Goal: Task Accomplishment & Management: Manage account settings

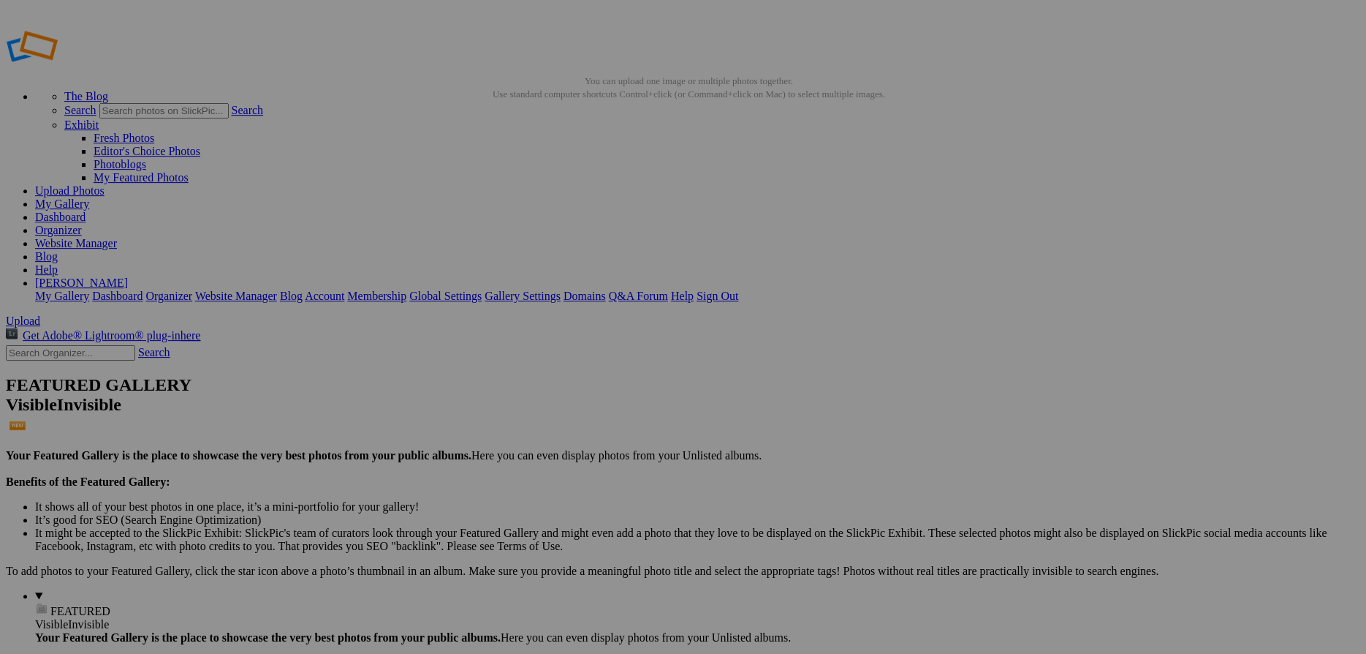
scroll to position [237, 0]
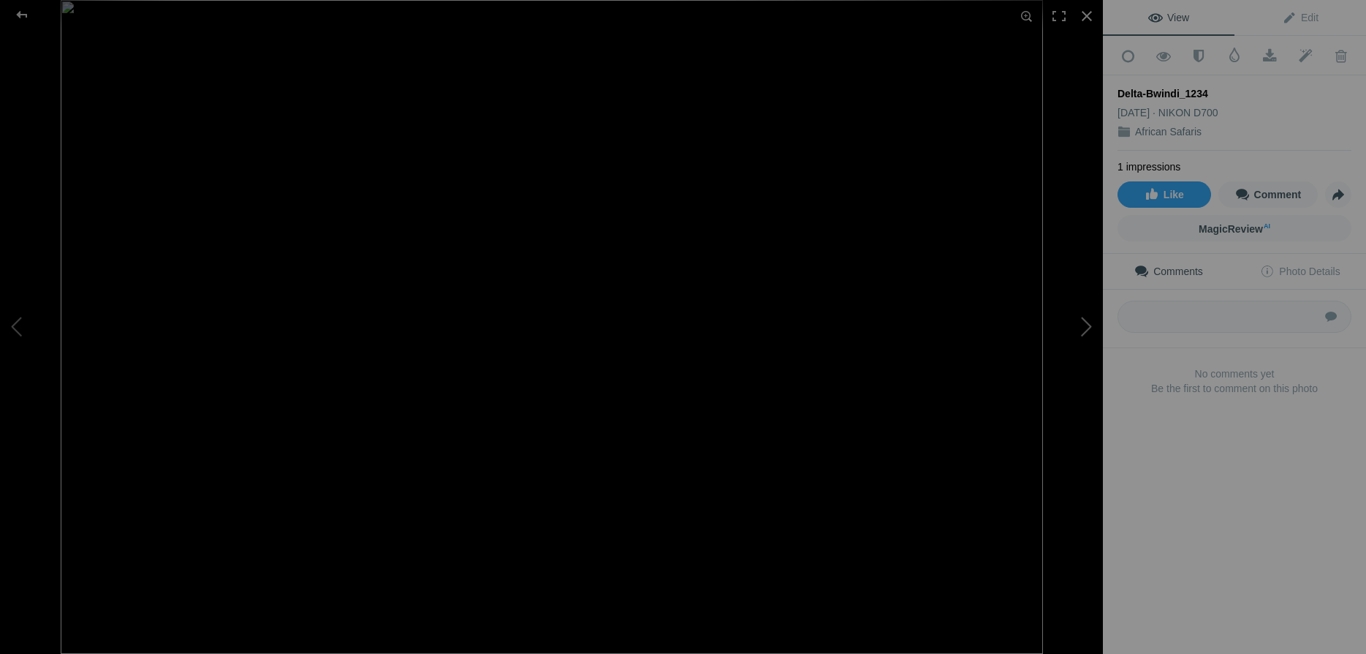
click at [1078, 325] on button at bounding box center [1048, 326] width 110 height 235
click at [1090, 18] on div at bounding box center [1087, 16] width 32 height 32
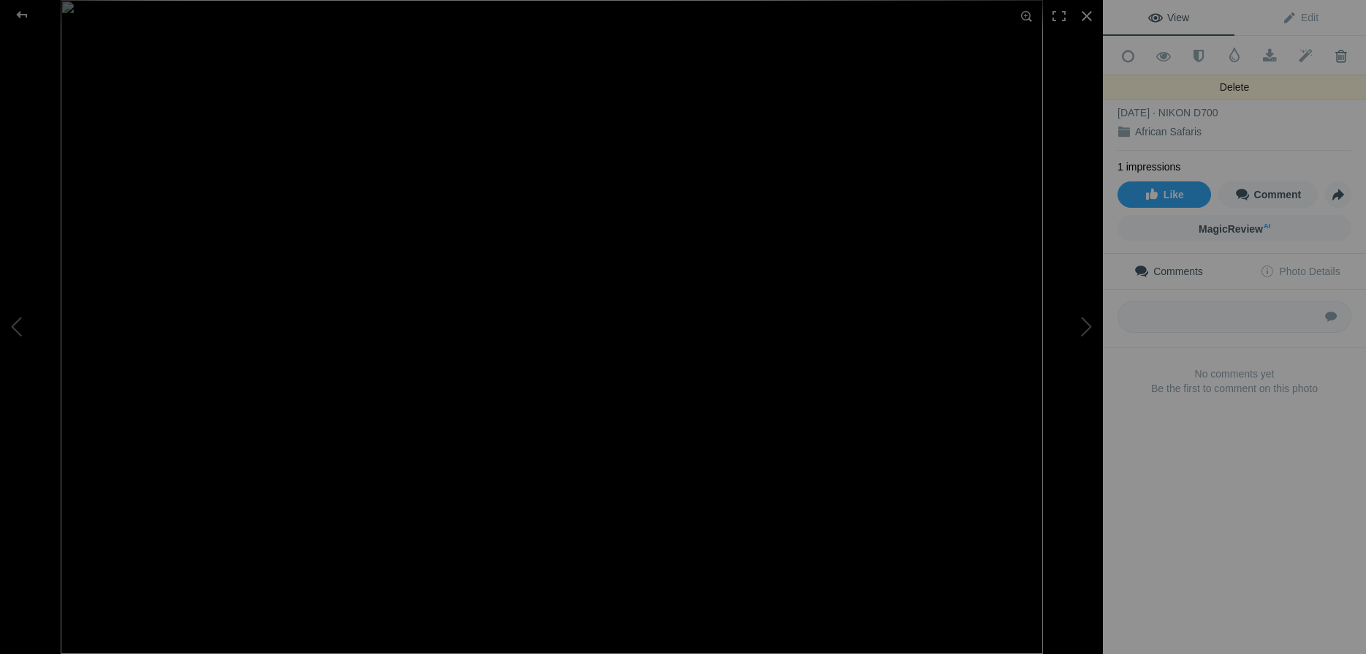
click at [1344, 56] on span at bounding box center [1341, 56] width 36 height 15
click at [1084, 321] on button at bounding box center [1048, 326] width 110 height 235
click at [1093, 15] on div at bounding box center [1087, 16] width 32 height 32
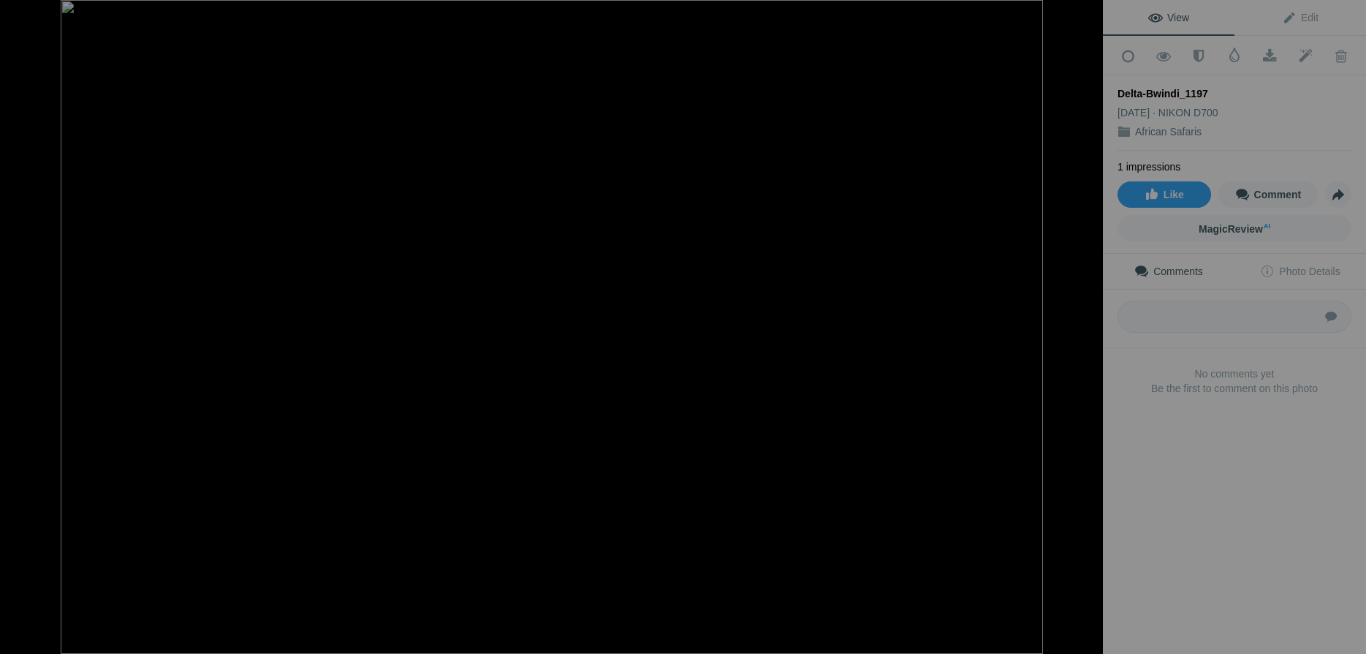
click at [20, 325] on button at bounding box center [55, 326] width 110 height 235
click at [1086, 20] on div at bounding box center [1087, 16] width 32 height 32
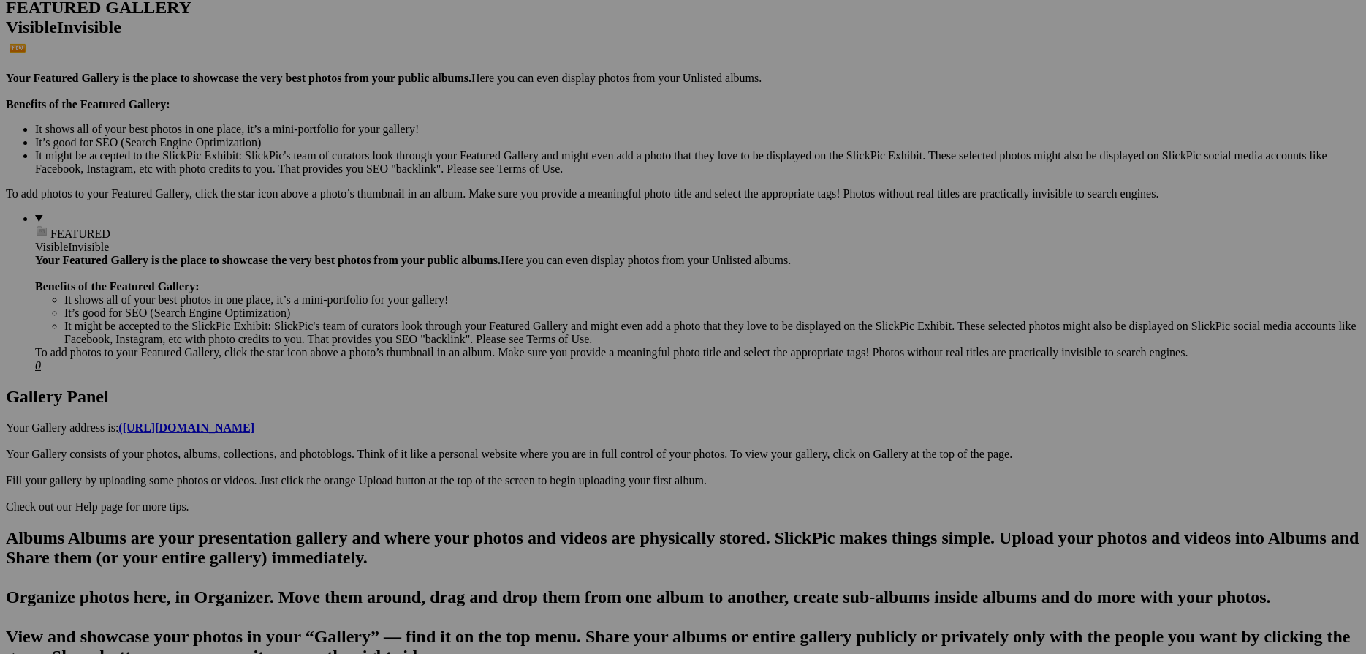
scroll to position [553, 0]
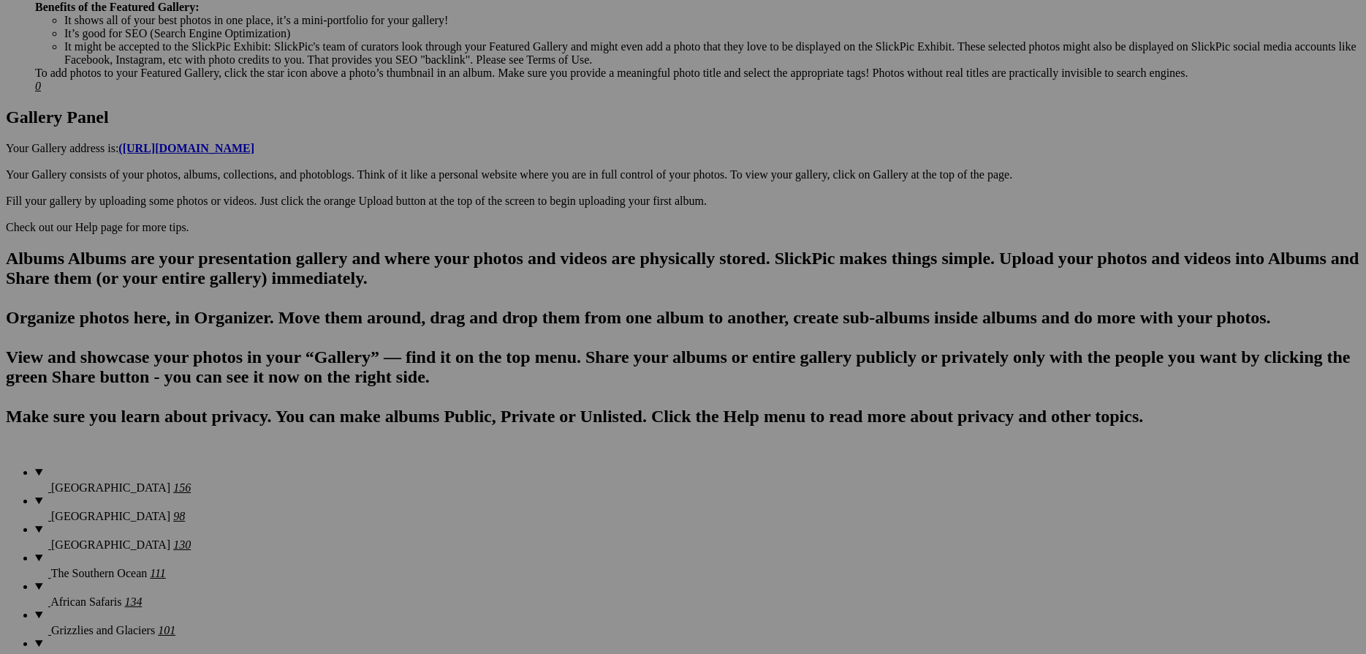
scroll to position [711, 0]
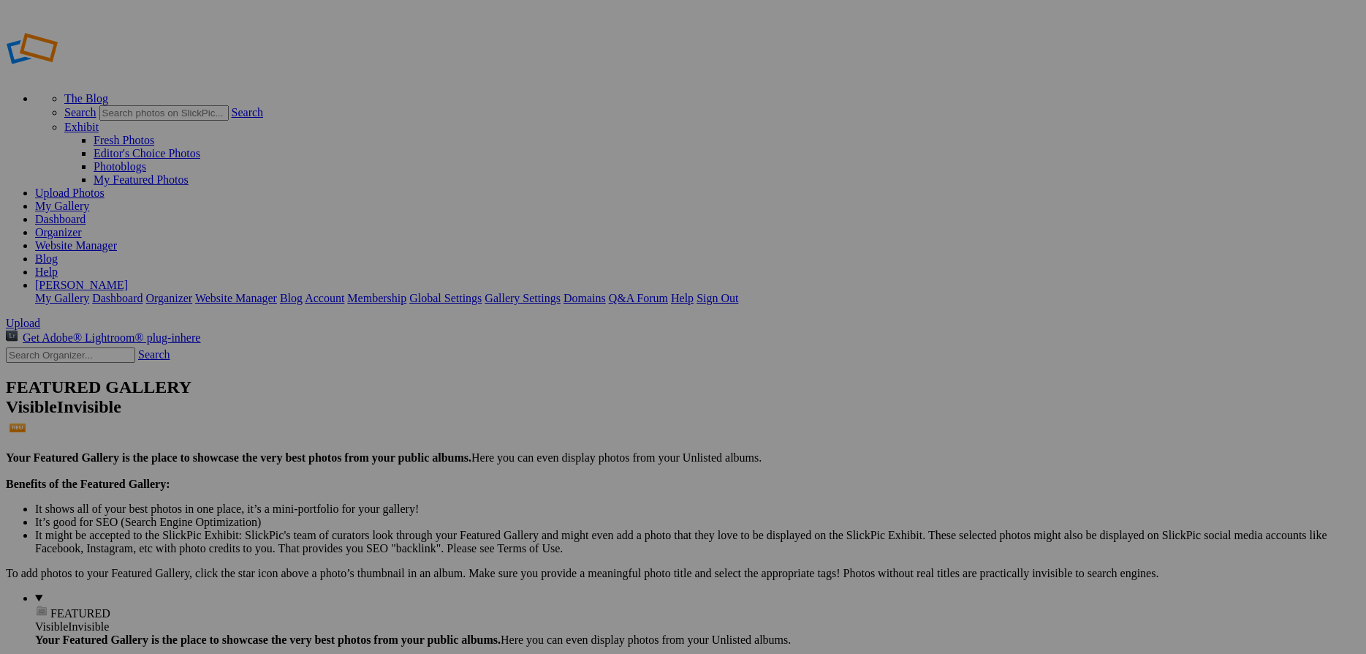
click at [117, 239] on link "Website Manager" at bounding box center [76, 245] width 82 height 12
